Goal: Transaction & Acquisition: Purchase product/service

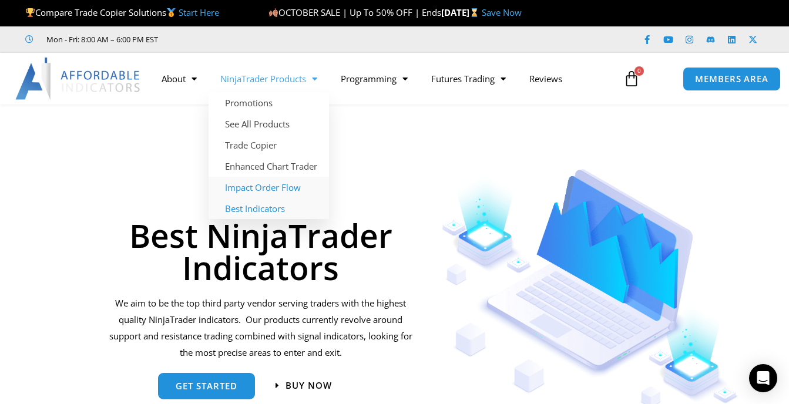
click at [264, 186] on link "Impact Order Flow" at bounding box center [269, 187] width 121 height 21
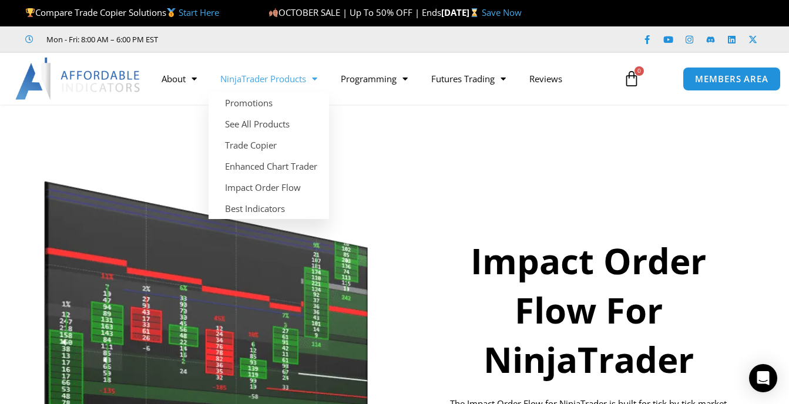
click at [282, 79] on link "NinjaTrader Products" at bounding box center [269, 78] width 121 height 27
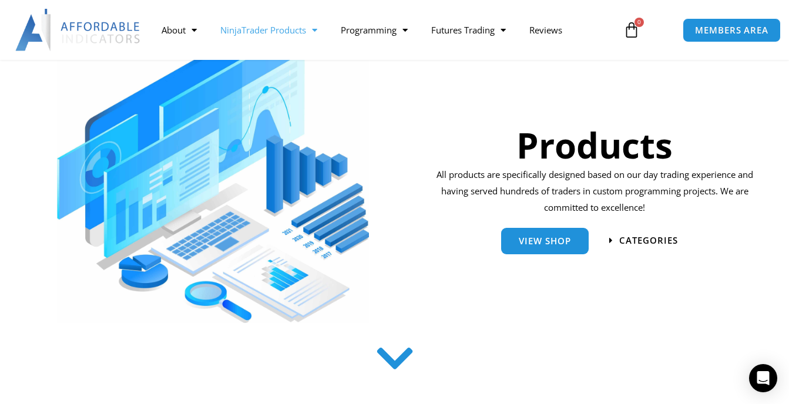
scroll to position [235, 0]
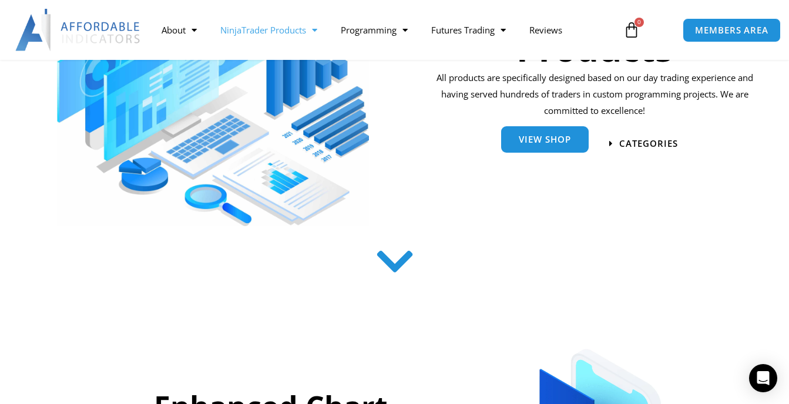
click at [544, 143] on span "View Shop" at bounding box center [545, 139] width 52 height 9
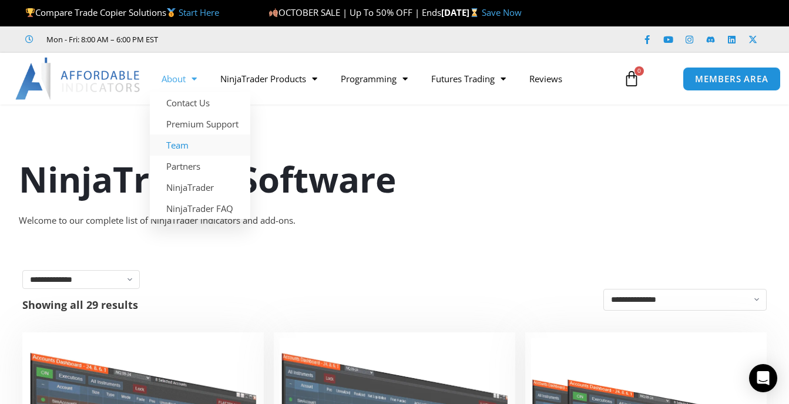
click at [181, 143] on link "Team" at bounding box center [200, 145] width 101 height 21
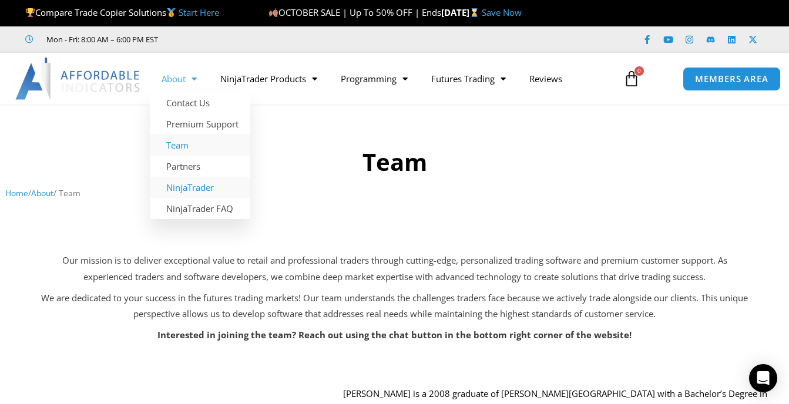
click at [195, 188] on link "NinjaTrader" at bounding box center [200, 187] width 101 height 21
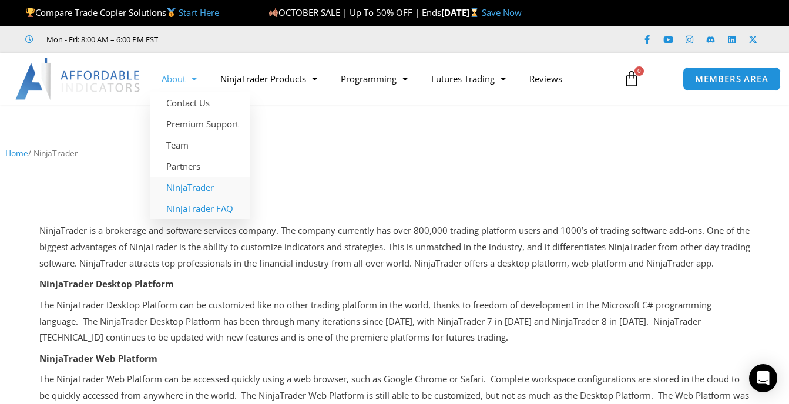
click at [201, 209] on link "NinjaTrader FAQ" at bounding box center [200, 208] width 101 height 21
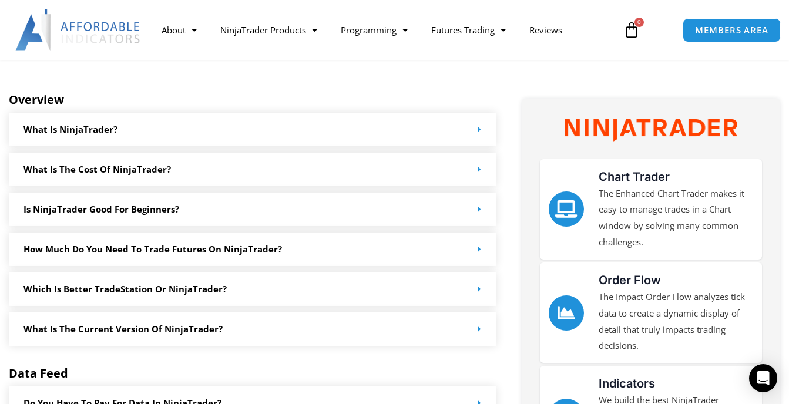
scroll to position [115, 0]
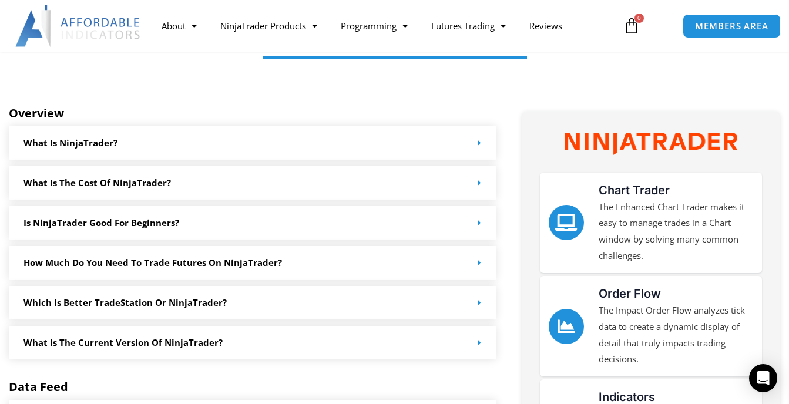
click at [473, 187] on span at bounding box center [477, 183] width 9 height 9
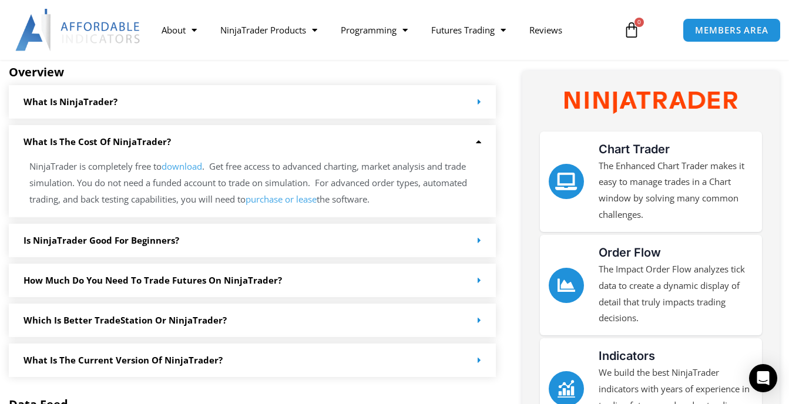
scroll to position [174, 0]
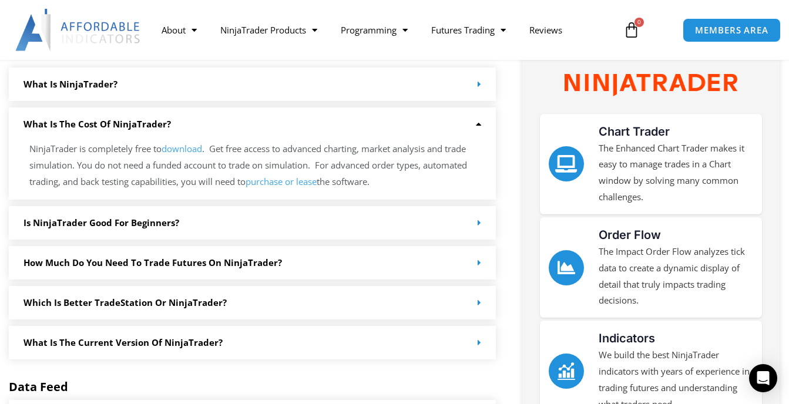
click at [480, 222] on icon at bounding box center [480, 223] width 4 height 9
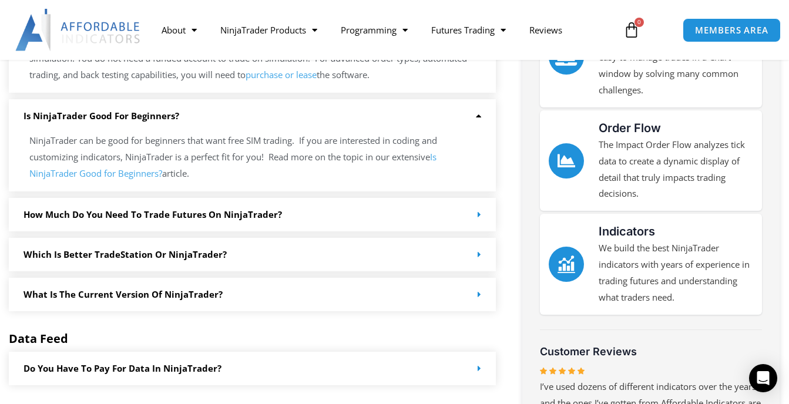
scroll to position [292, 0]
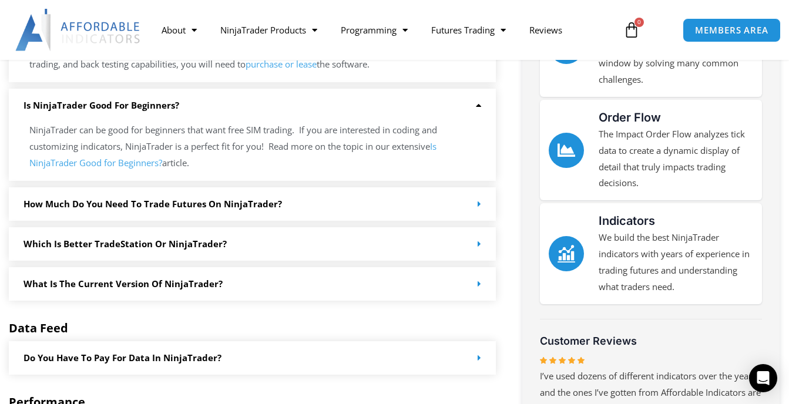
click at [473, 206] on span at bounding box center [477, 204] width 9 height 9
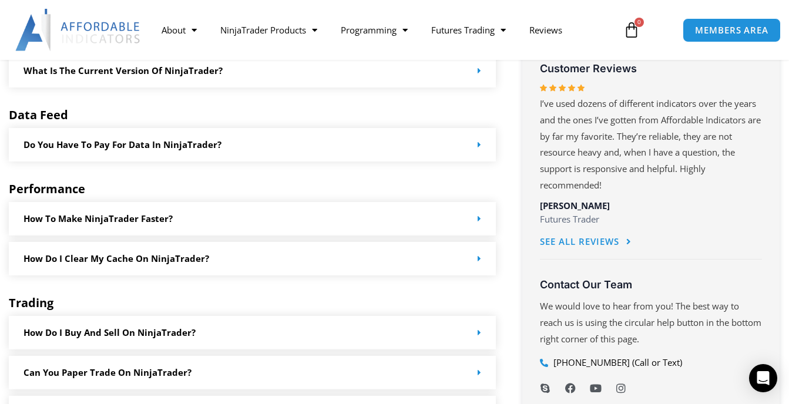
scroll to position [585, 0]
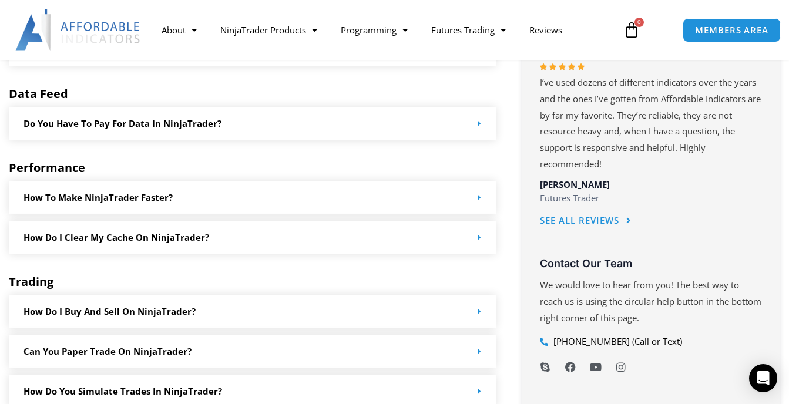
click at [476, 200] on span at bounding box center [477, 197] width 9 height 9
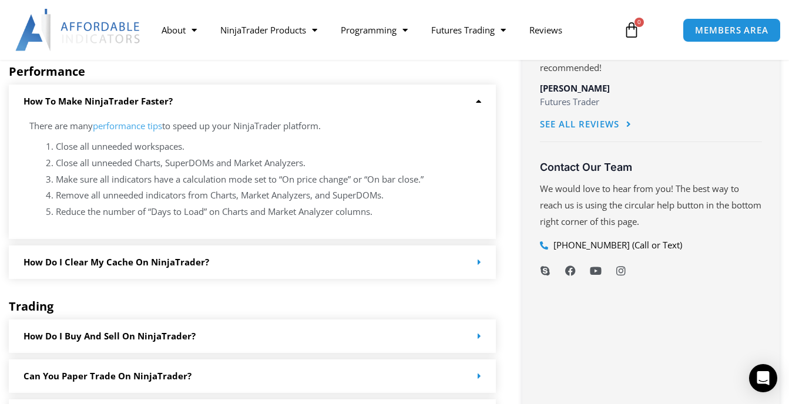
scroll to position [703, 0]
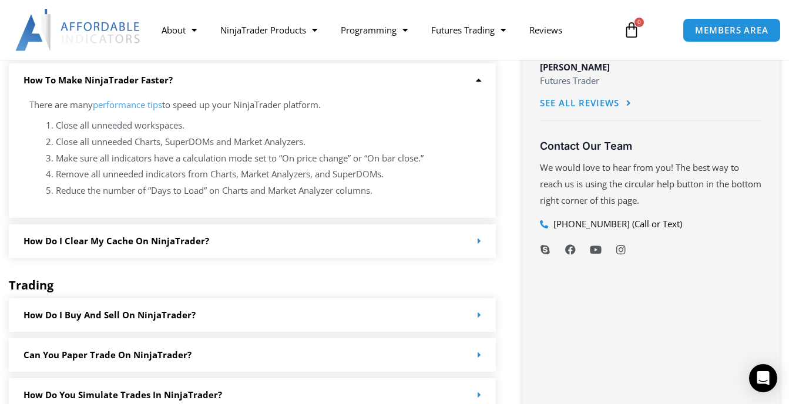
click at [478, 242] on icon at bounding box center [480, 241] width 4 height 9
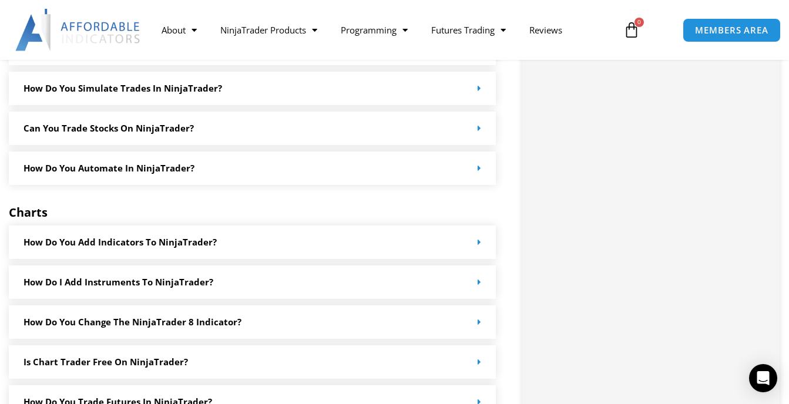
scroll to position [1173, 0]
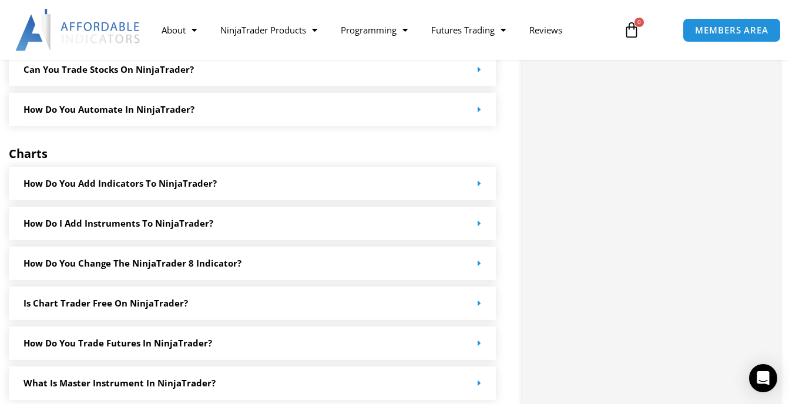
click at [481, 185] on icon at bounding box center [480, 183] width 4 height 9
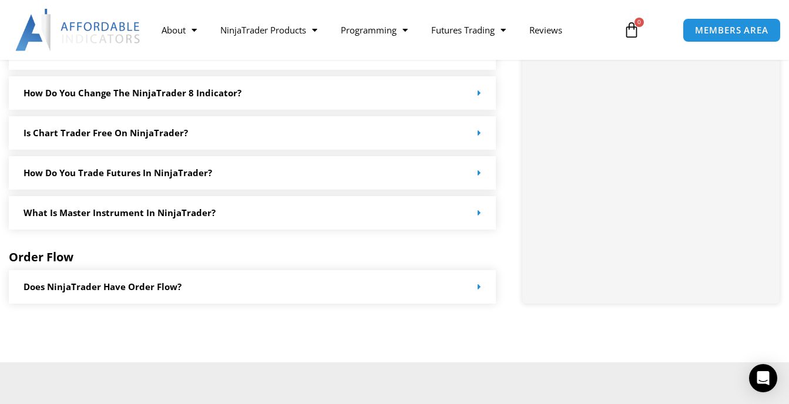
scroll to position [1408, 0]
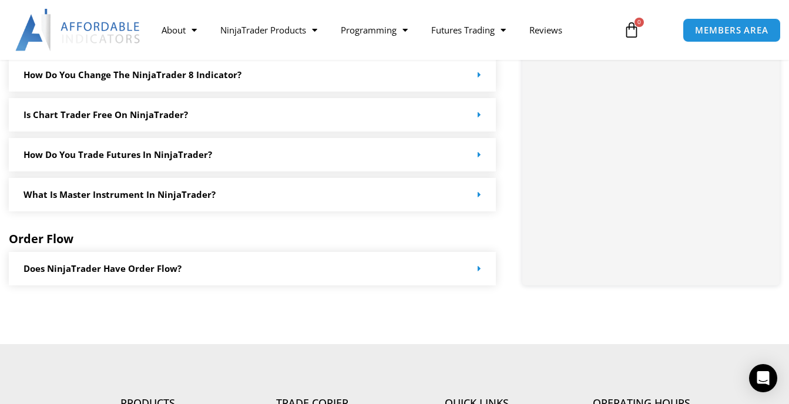
click at [481, 265] on icon at bounding box center [480, 269] width 4 height 9
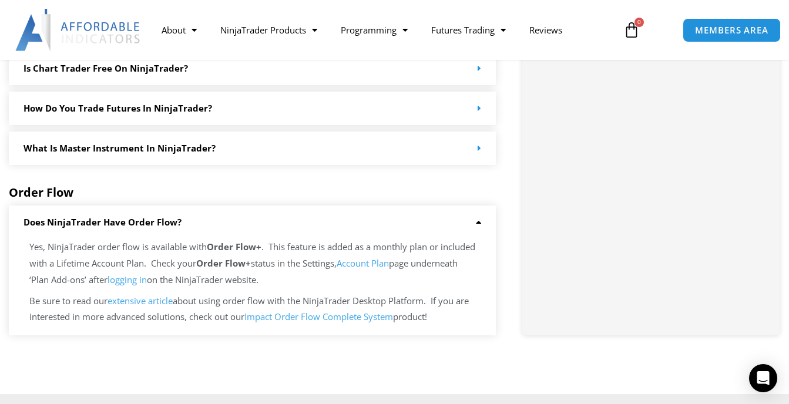
scroll to position [1467, 0]
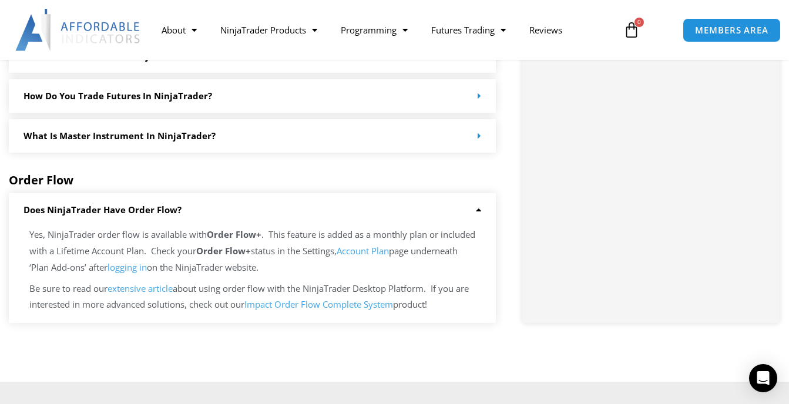
click at [351, 305] on link "Impact Order Flow Complete System" at bounding box center [319, 305] width 149 height 12
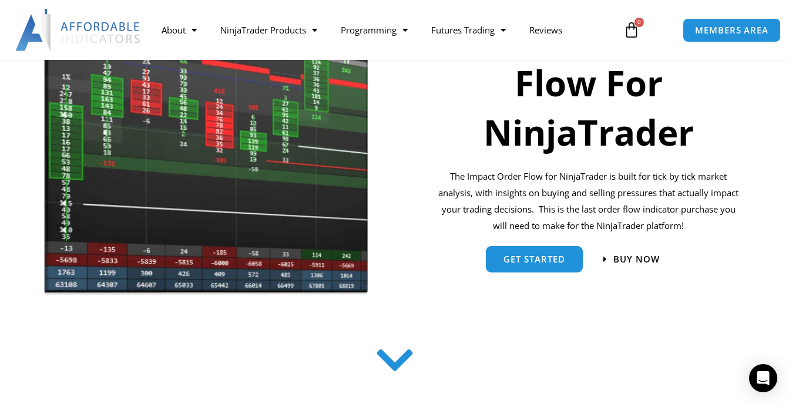
scroll to position [235, 0]
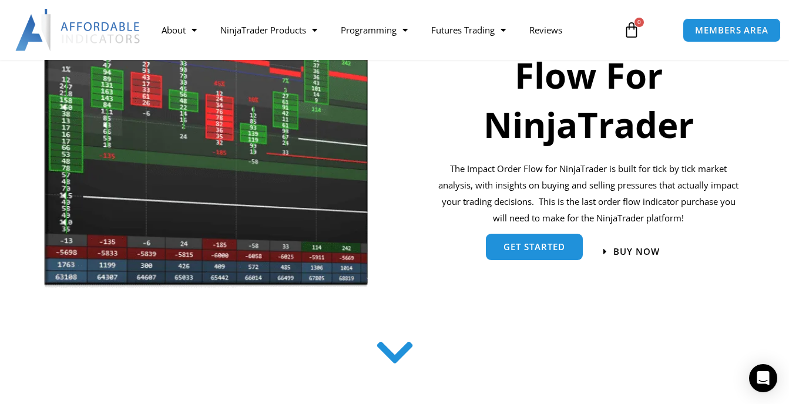
click at [533, 247] on span "get started" at bounding box center [535, 247] width 62 height 9
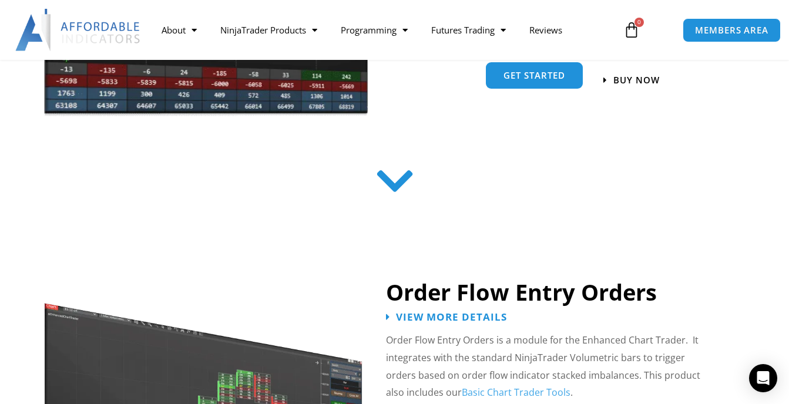
scroll to position [626, 0]
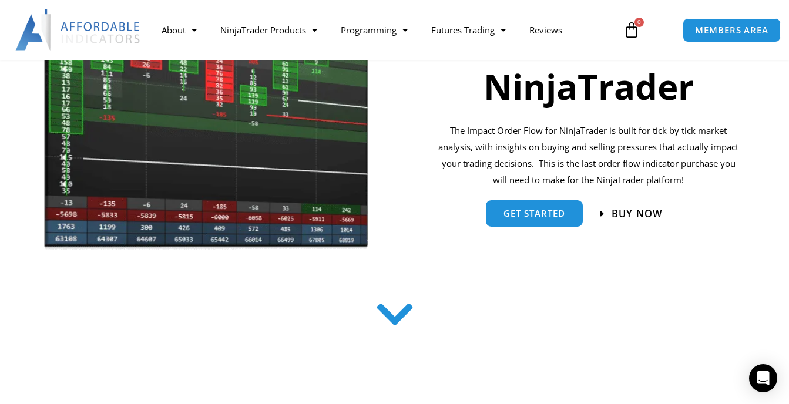
click at [627, 209] on span "Buy now" at bounding box center [637, 214] width 51 height 10
